Goal: Find specific fact: Find specific fact

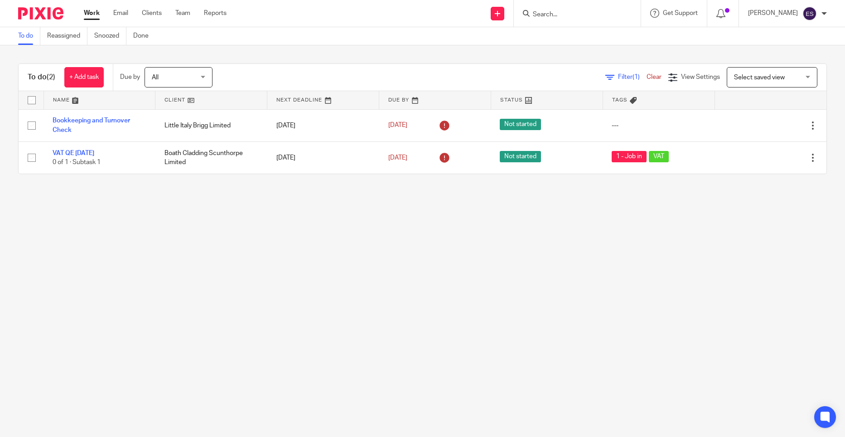
click at [584, 16] on input "Search" at bounding box center [573, 15] width 82 height 8
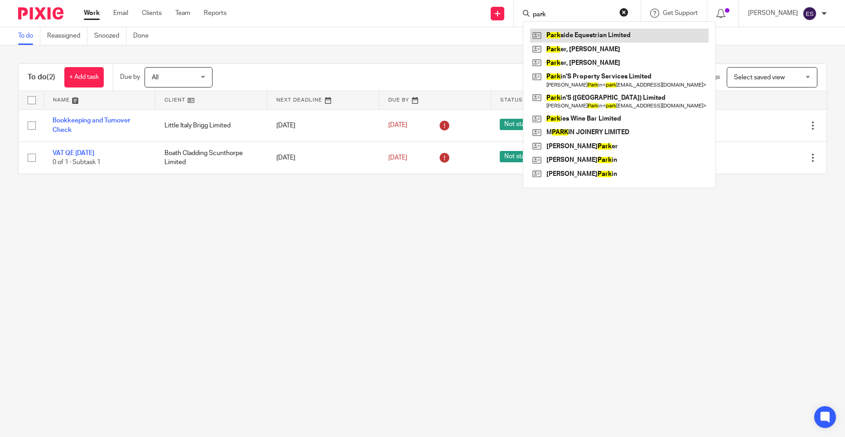
type input "park"
click at [584, 39] on link at bounding box center [619, 36] width 178 height 14
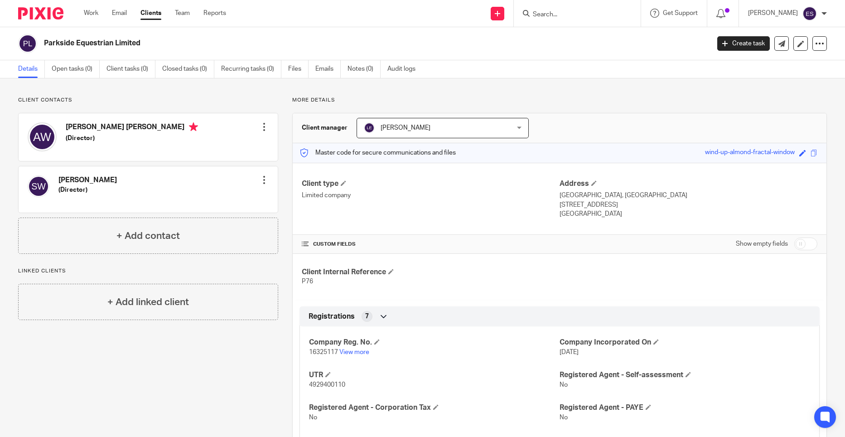
scroll to position [91, 0]
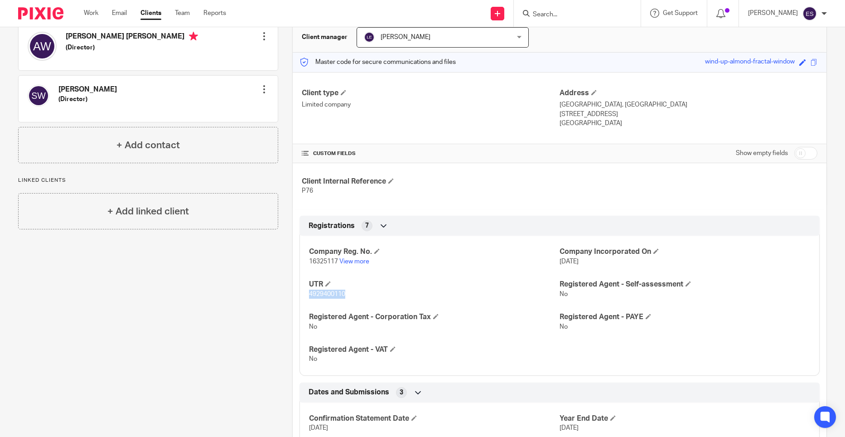
drag, startPoint x: 304, startPoint y: 295, endPoint x: 345, endPoint y: 292, distance: 40.4
click at [345, 292] on div "Company Reg. No. 16325117 View more Company Incorporated On [DATE] UTR 49294001…" at bounding box center [559, 302] width 520 height 146
copy span "4929400110"
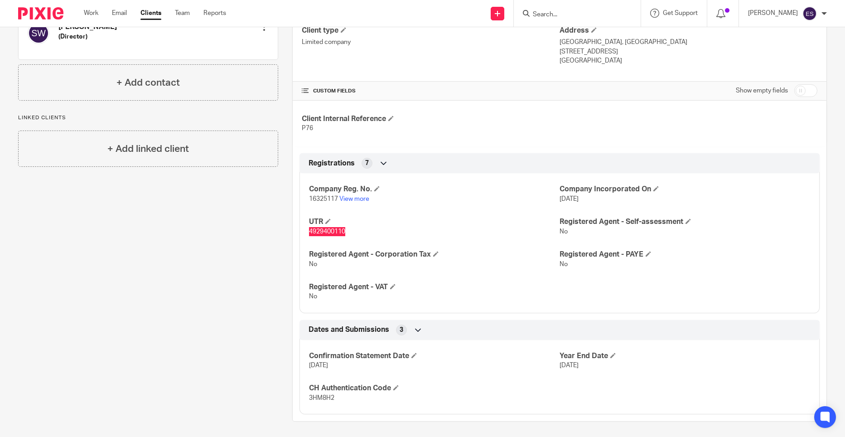
scroll to position [156, 0]
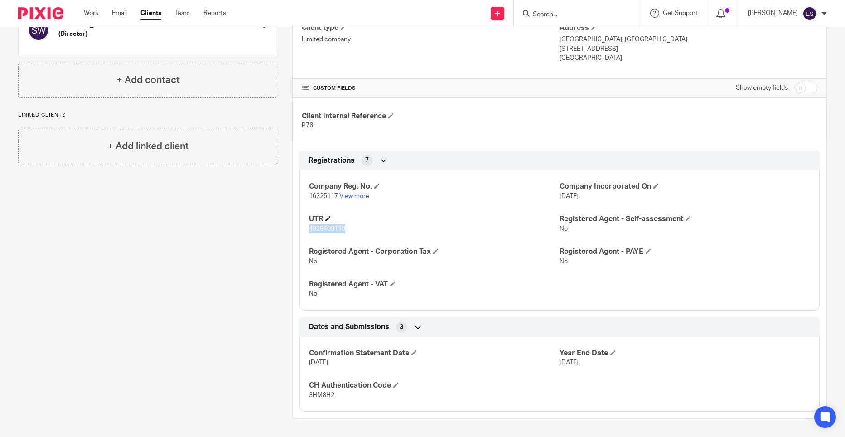
click at [431, 222] on h4 "UTR" at bounding box center [434, 219] width 250 height 10
drag, startPoint x: 308, startPoint y: 195, endPoint x: 336, endPoint y: 197, distance: 27.7
click at [336, 197] on span "16325117" at bounding box center [323, 196] width 29 height 6
copy span "16325117"
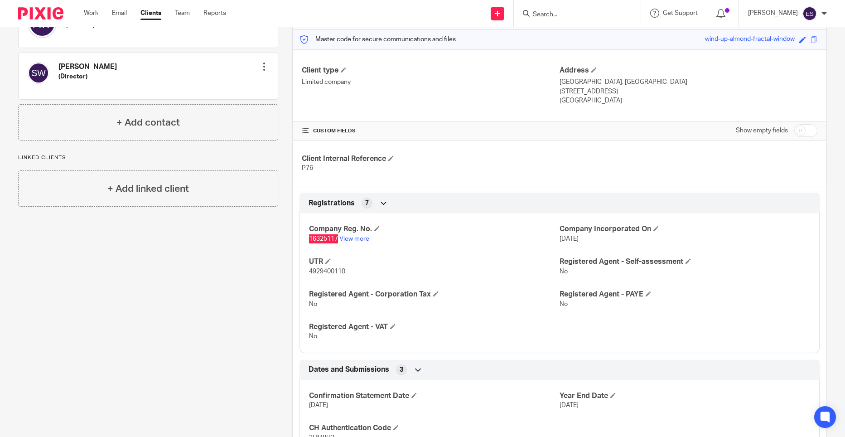
scroll to position [0, 0]
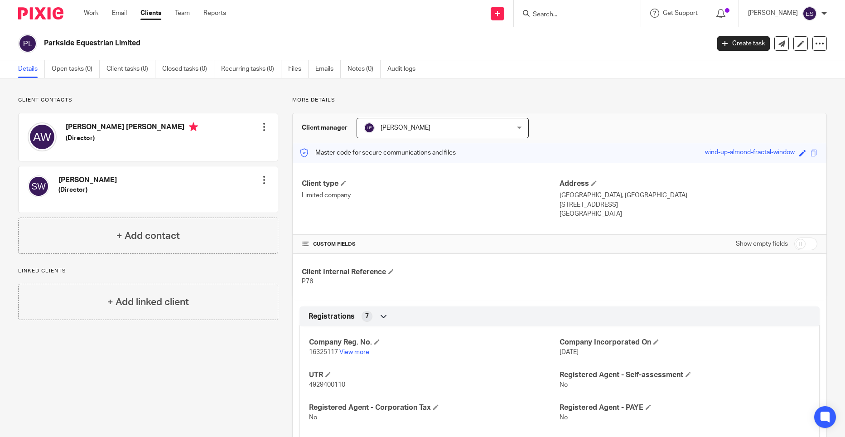
click at [514, 279] on p "P76" at bounding box center [431, 281] width 258 height 9
click at [142, 131] on div "[PERSON_NAME] [PERSON_NAME] (Director) Edit contact Create client from contact …" at bounding box center [148, 137] width 259 height 48
click at [264, 130] on div at bounding box center [264, 126] width 9 height 9
click at [145, 101] on p "Client contacts" at bounding box center [148, 99] width 260 height 7
